Goal: Task Accomplishment & Management: Manage account settings

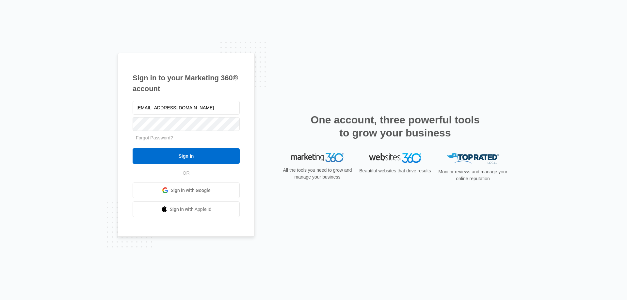
drag, startPoint x: 204, startPoint y: 107, endPoint x: 117, endPoint y: 94, distance: 87.3
click at [114, 113] on div "Sign in to your Marketing 360® account zig@teamzmotorsports.net Forgot Password…" at bounding box center [313, 150] width 627 height 300
type input "[EMAIL_ADDRESS][DOMAIN_NAME]"
click at [314, 59] on div "Sign in to your Marketing 360® account davejr@teamzmotorsports.net Forgot Passw…" at bounding box center [314, 150] width 392 height 195
click at [151, 159] on input "Sign In" at bounding box center [186, 156] width 107 height 16
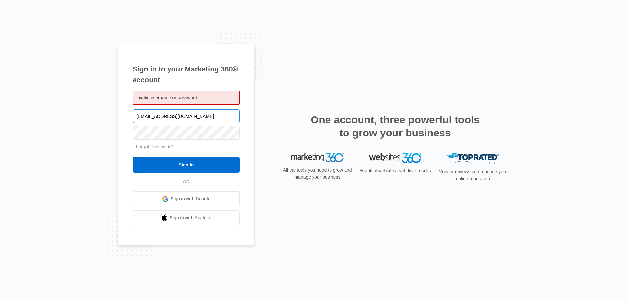
click at [207, 118] on input "[EMAIL_ADDRESS][DOMAIN_NAME]" at bounding box center [186, 116] width 107 height 14
click at [84, 159] on div "Sign in to your Marketing 360® account Invalid username or password. davejr@tea…" at bounding box center [313, 150] width 627 height 300
click at [143, 147] on link "Forgot Password?" at bounding box center [154, 146] width 37 height 5
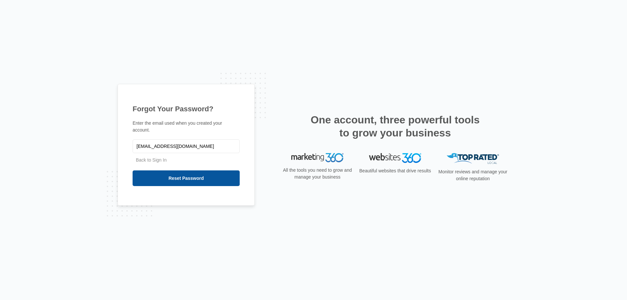
type input "[EMAIL_ADDRESS][DOMAIN_NAME]"
click at [185, 176] on input "Reset Password" at bounding box center [186, 179] width 107 height 16
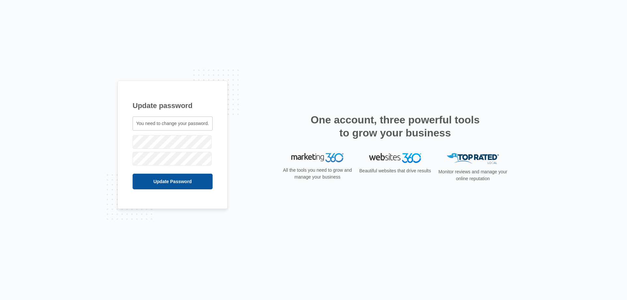
click at [145, 185] on input "Update Password" at bounding box center [173, 182] width 80 height 16
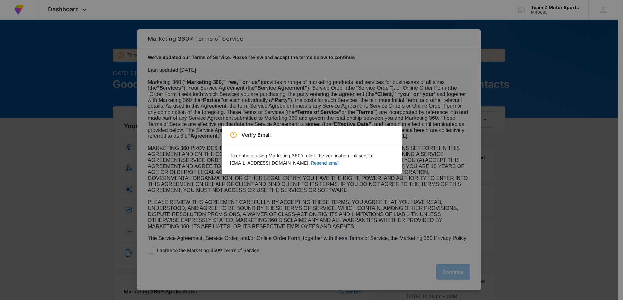
click at [318, 162] on button "Resend email" at bounding box center [325, 163] width 28 height 5
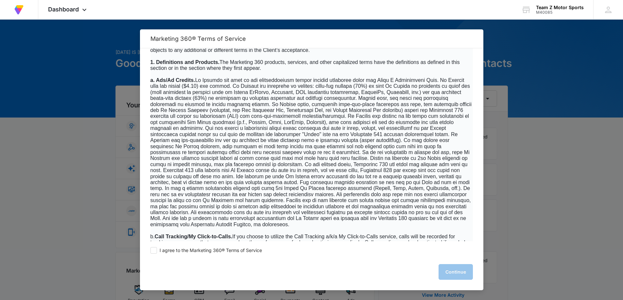
scroll to position [229, 0]
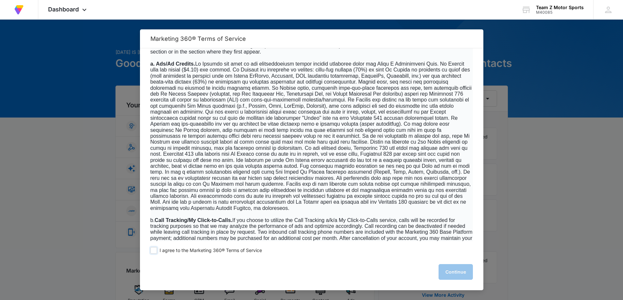
click at [151, 248] on span at bounding box center [153, 250] width 7 height 7
click at [151, 248] on input "I agree to the Marketing 360® Terms of Service" at bounding box center [153, 250] width 7 height 7
checkbox input "true"
click at [450, 273] on button "Continue" at bounding box center [455, 272] width 34 height 16
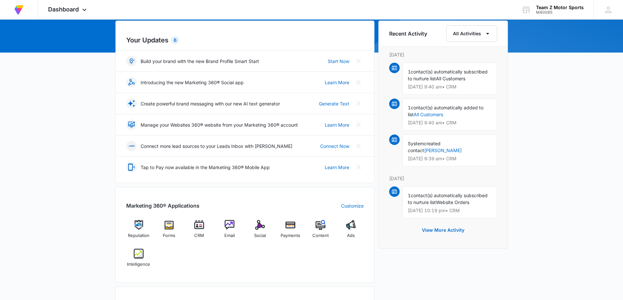
scroll to position [65, 0]
click at [230, 226] on img at bounding box center [230, 225] width 10 height 10
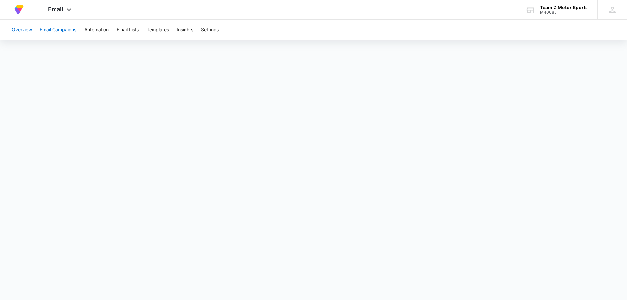
click at [55, 31] on button "Email Campaigns" at bounding box center [58, 30] width 37 height 21
